Goal: Task Accomplishment & Management: Manage account settings

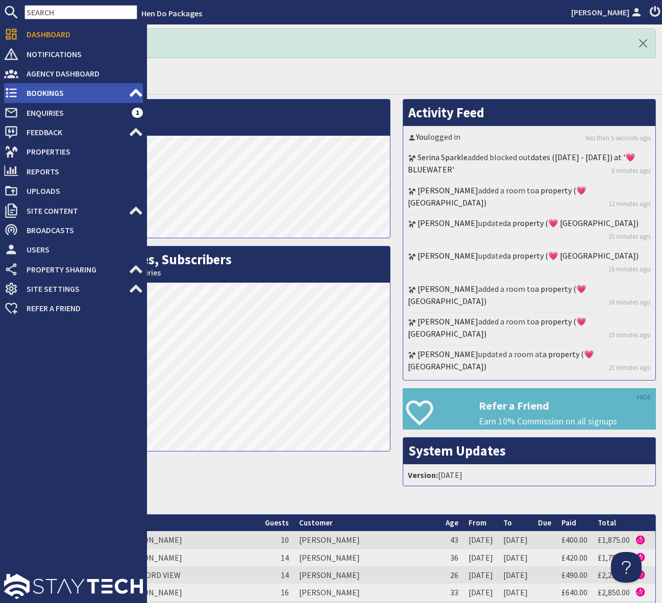
click at [40, 94] on span "Bookings" at bounding box center [73, 93] width 110 height 16
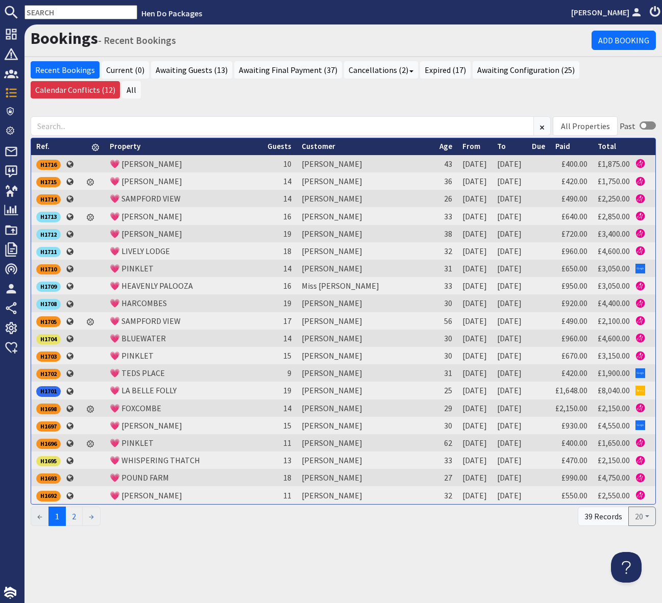
click at [46, 13] on input "text" at bounding box center [80, 12] width 113 height 14
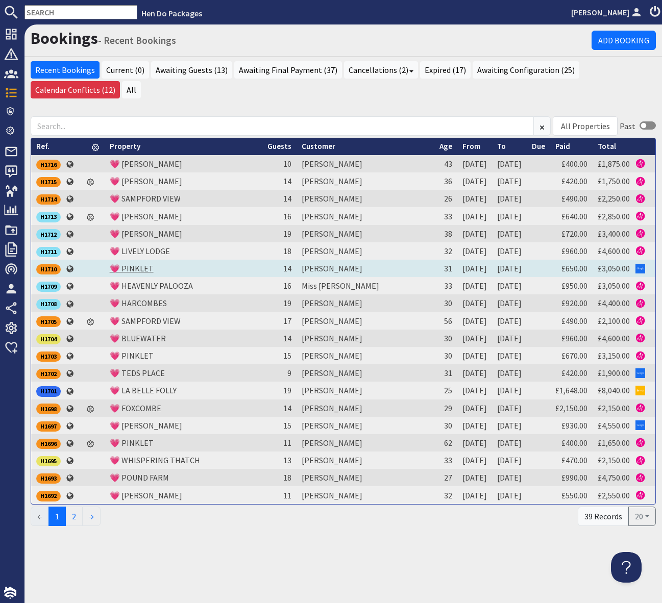
click at [135, 264] on link "💗 PINKLET" at bounding box center [132, 268] width 44 height 10
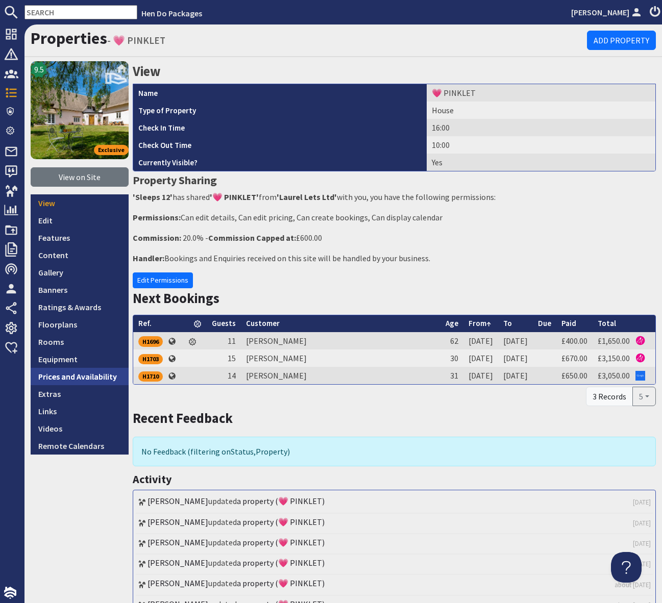
click at [96, 377] on link "Prices and Availability" at bounding box center [80, 376] width 98 height 17
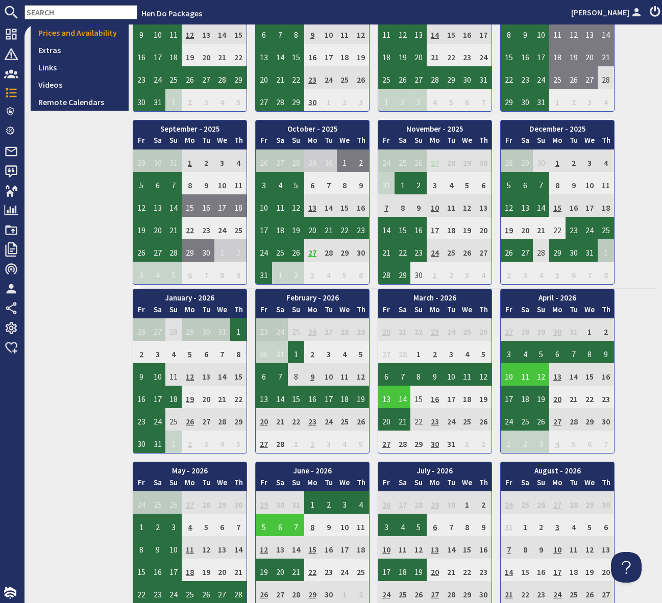
scroll to position [417, 0]
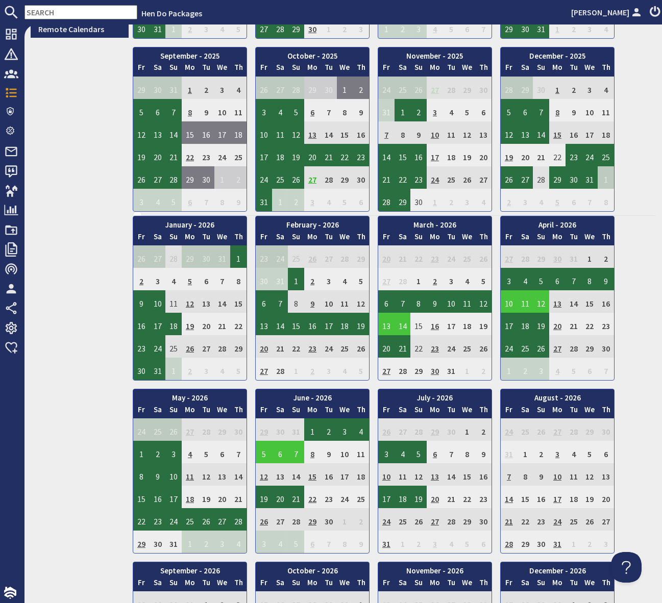
click at [263, 521] on td "26" at bounding box center [264, 519] width 16 height 22
